Goal: Task Accomplishment & Management: Use online tool/utility

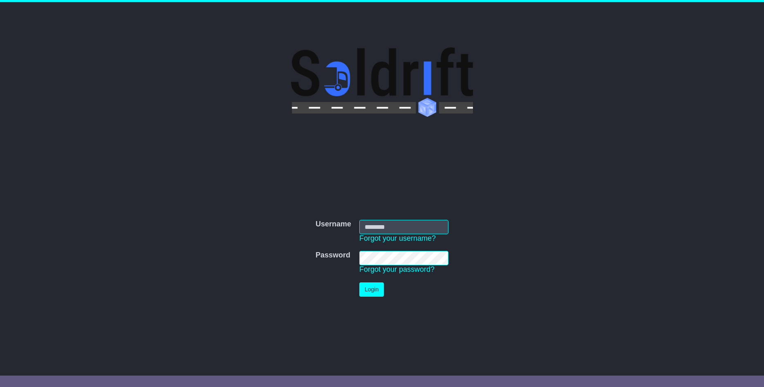
click at [384, 231] on input "Username" at bounding box center [403, 227] width 89 height 14
type input "**********"
click at [364, 289] on button "Login" at bounding box center [371, 289] width 25 height 14
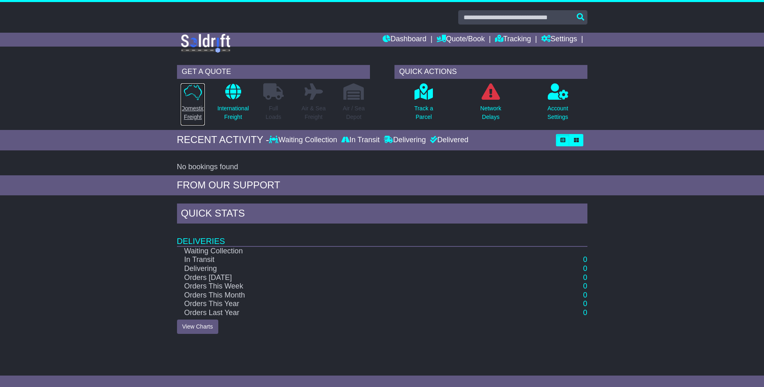
click at [198, 103] on link "Domestic Freight" at bounding box center [192, 104] width 25 height 43
